Goal: Information Seeking & Learning: Learn about a topic

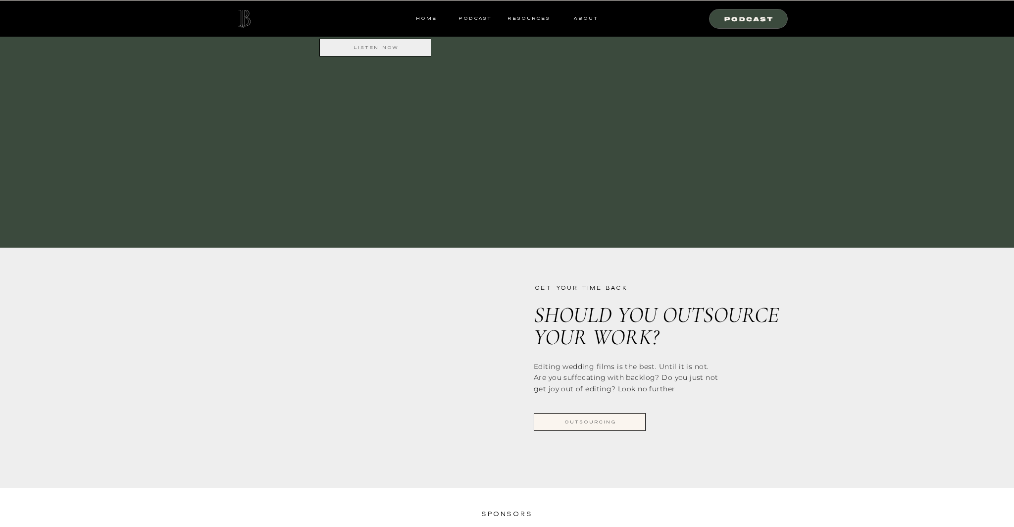
scroll to position [1017, 0]
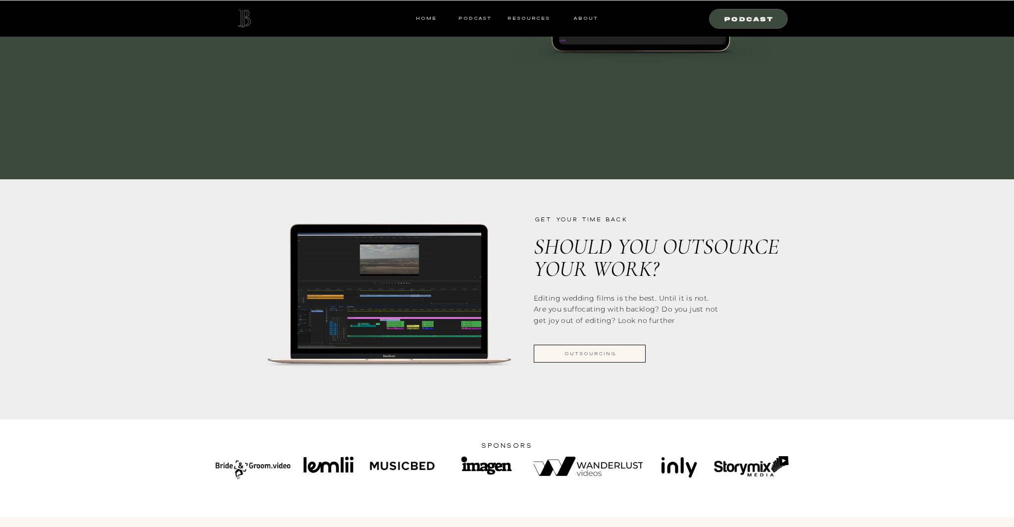
click at [616, 359] on div at bounding box center [590, 354] width 112 height 18
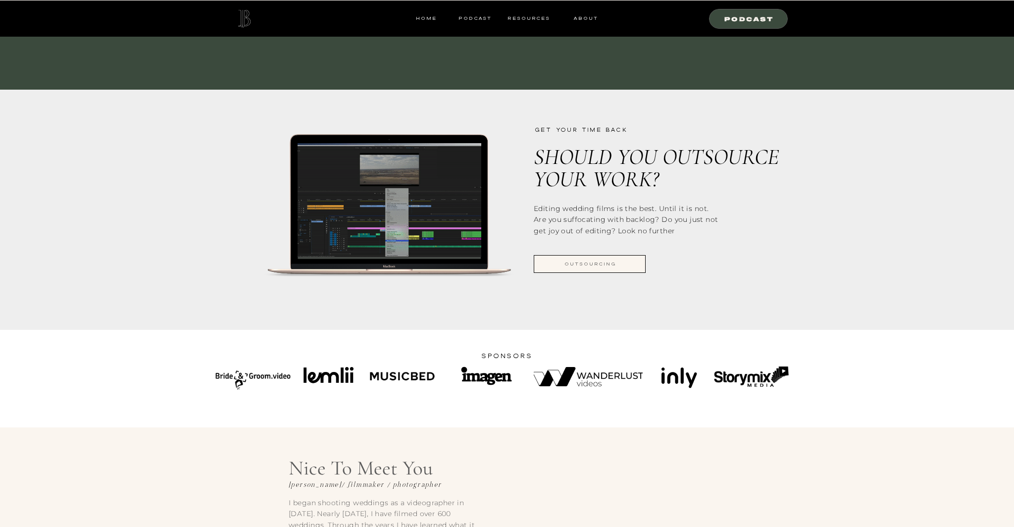
scroll to position [1192, 0]
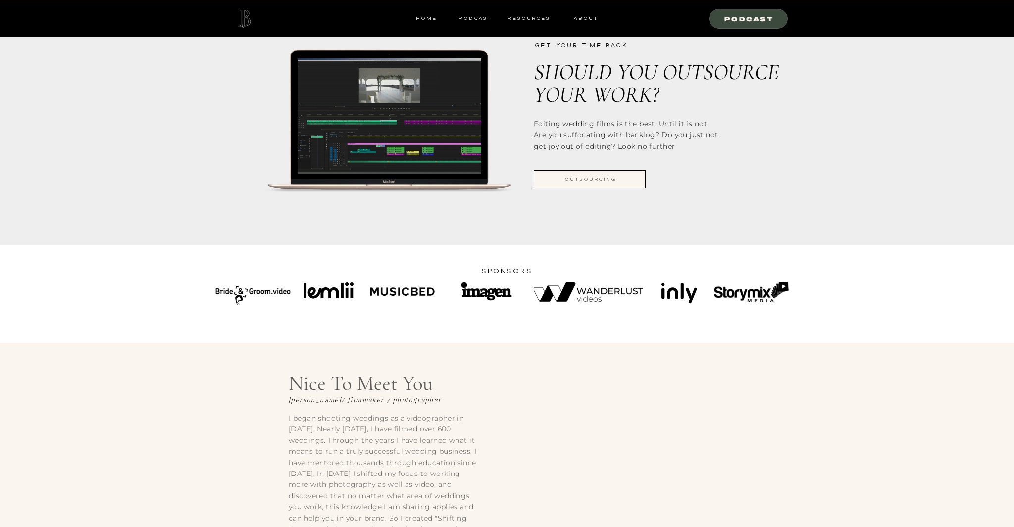
click at [343, 292] on div at bounding box center [329, 289] width 52 height 17
click at [391, 293] on div at bounding box center [402, 292] width 72 height 20
click at [675, 289] on div at bounding box center [680, 293] width 48 height 50
click at [337, 287] on div at bounding box center [329, 289] width 52 height 17
click at [475, 299] on div at bounding box center [486, 291] width 54 height 21
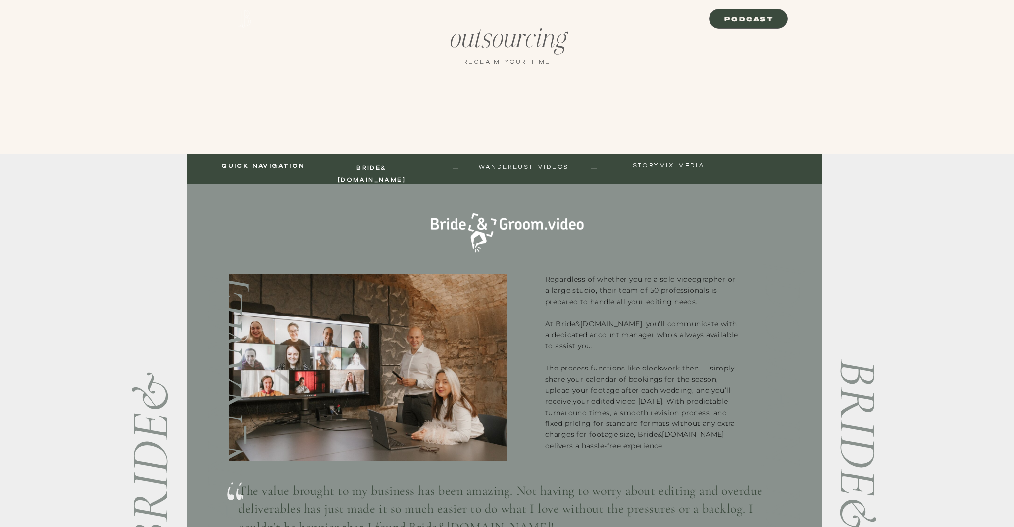
scroll to position [114, 0]
